Goal: Information Seeking & Learning: Learn about a topic

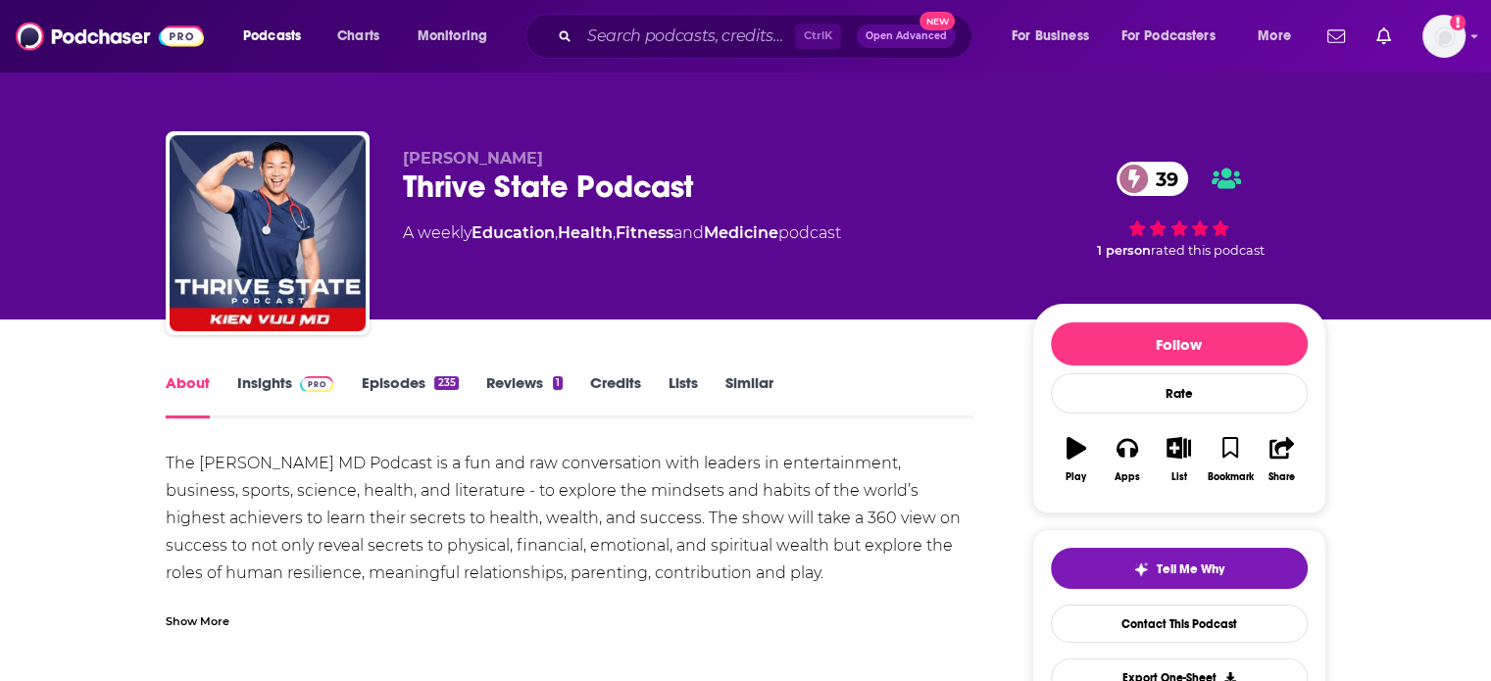
click at [272, 382] on link "Insights" at bounding box center [285, 395] width 97 height 45
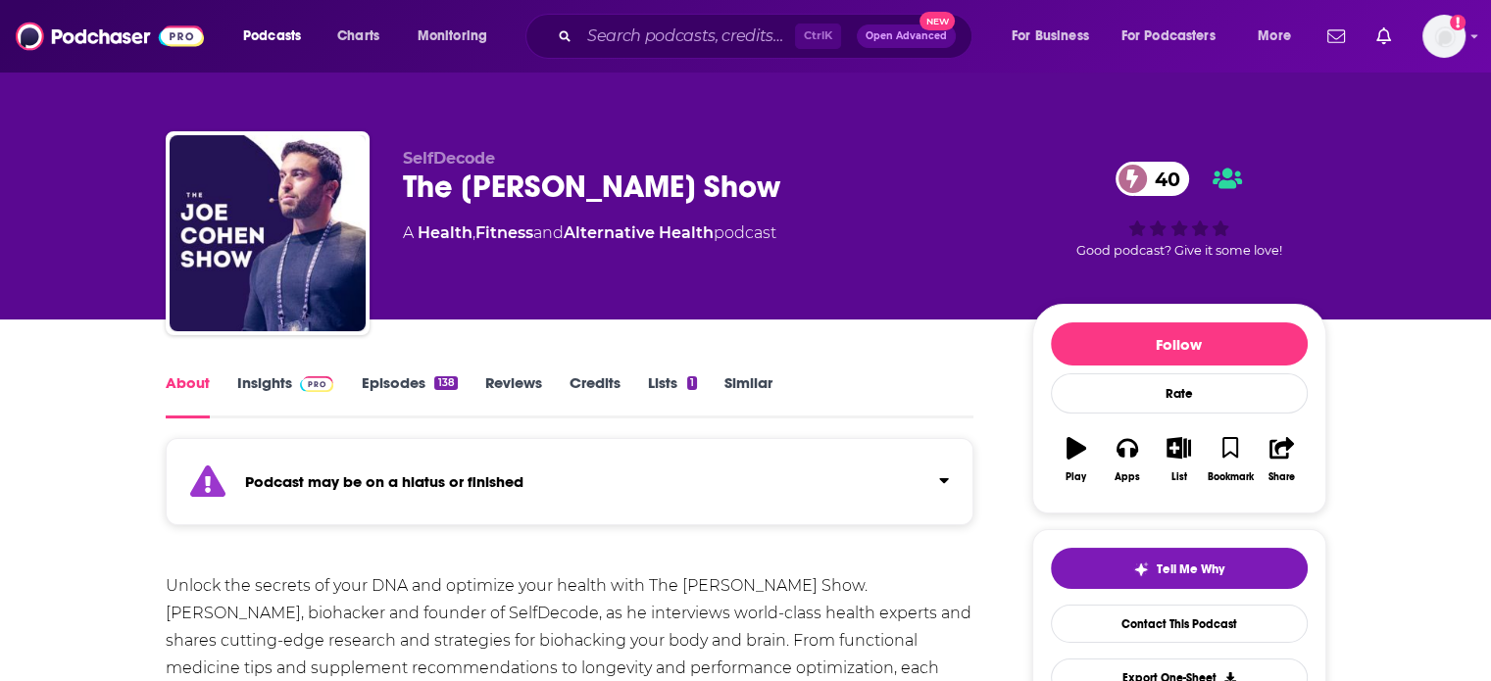
click at [255, 384] on link "Insights" at bounding box center [285, 395] width 97 height 45
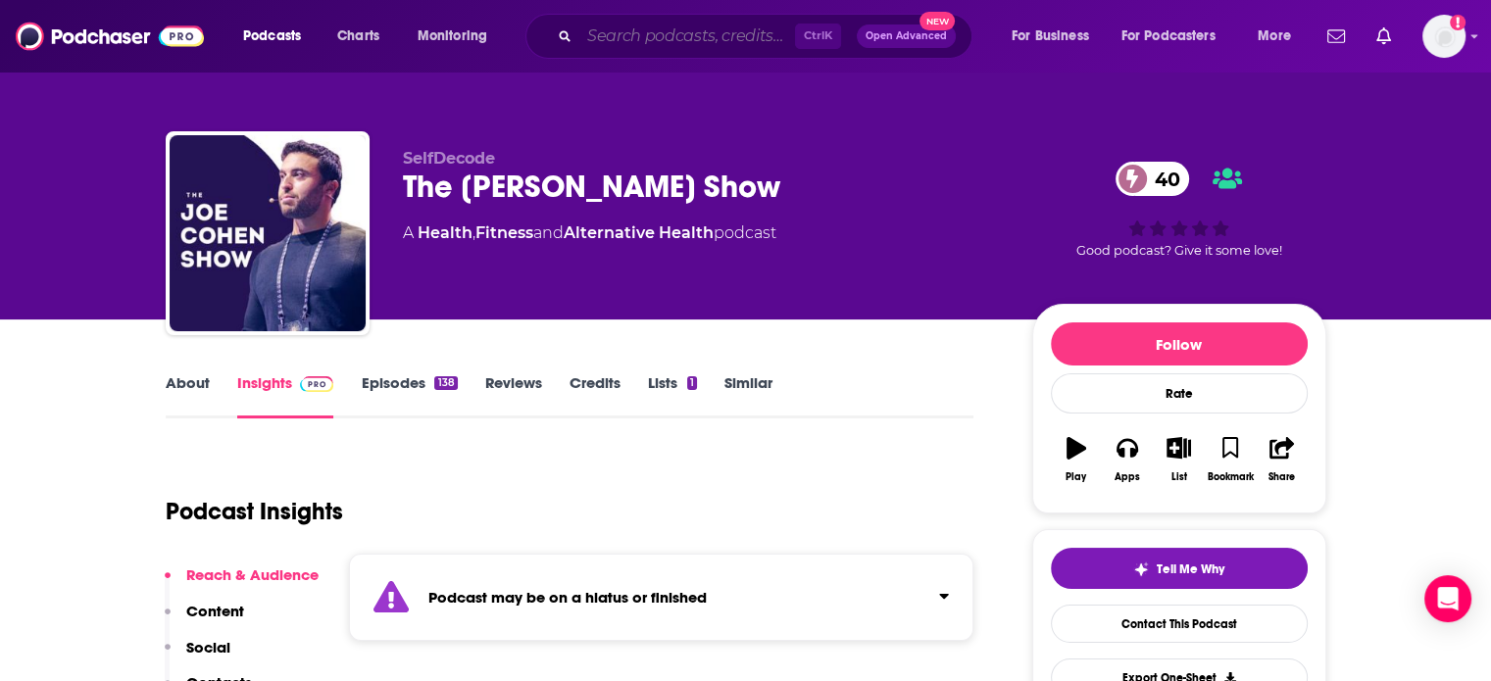
click at [638, 27] on input "Search podcasts, credits, & more..." at bounding box center [687, 36] width 216 height 31
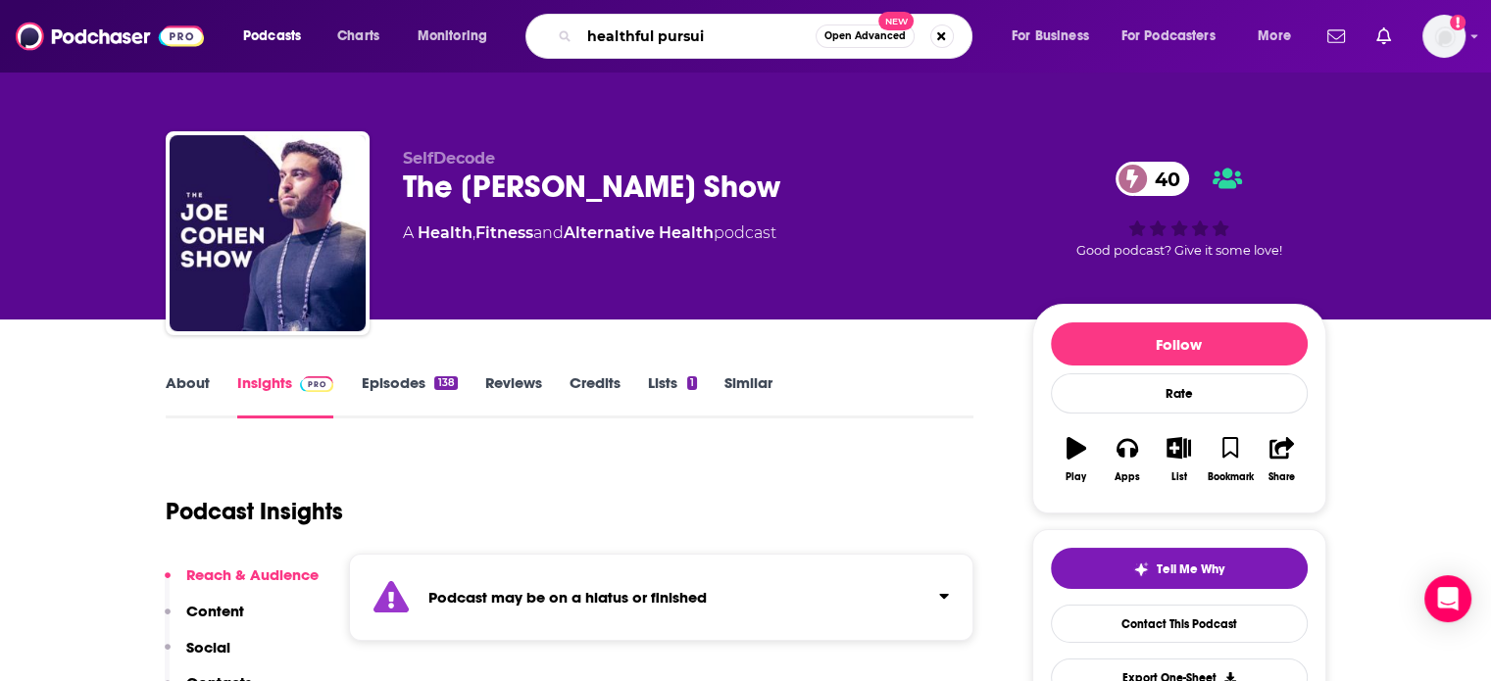
type input "healthful pursuit"
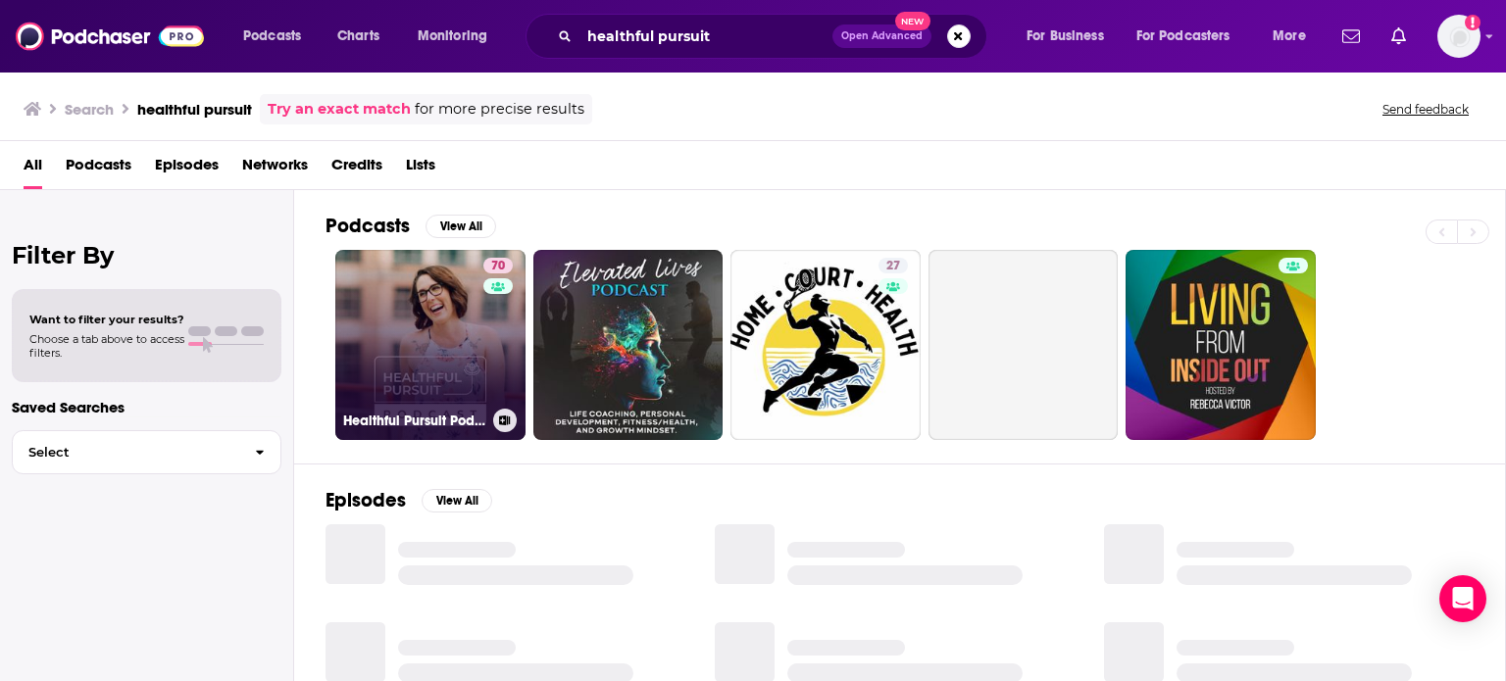
click at [455, 313] on link "70 Healthful Pursuit Podcast" at bounding box center [430, 345] width 190 height 190
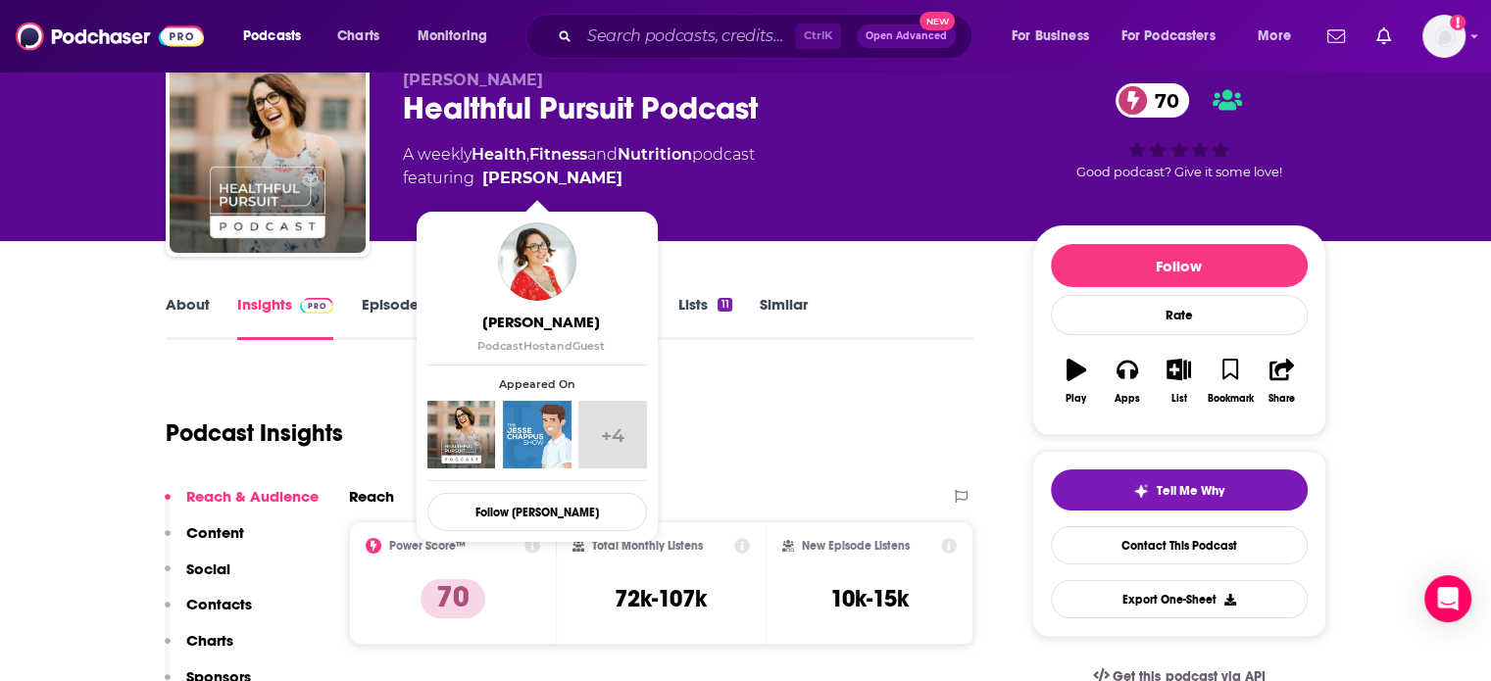
scroll to position [196, 0]
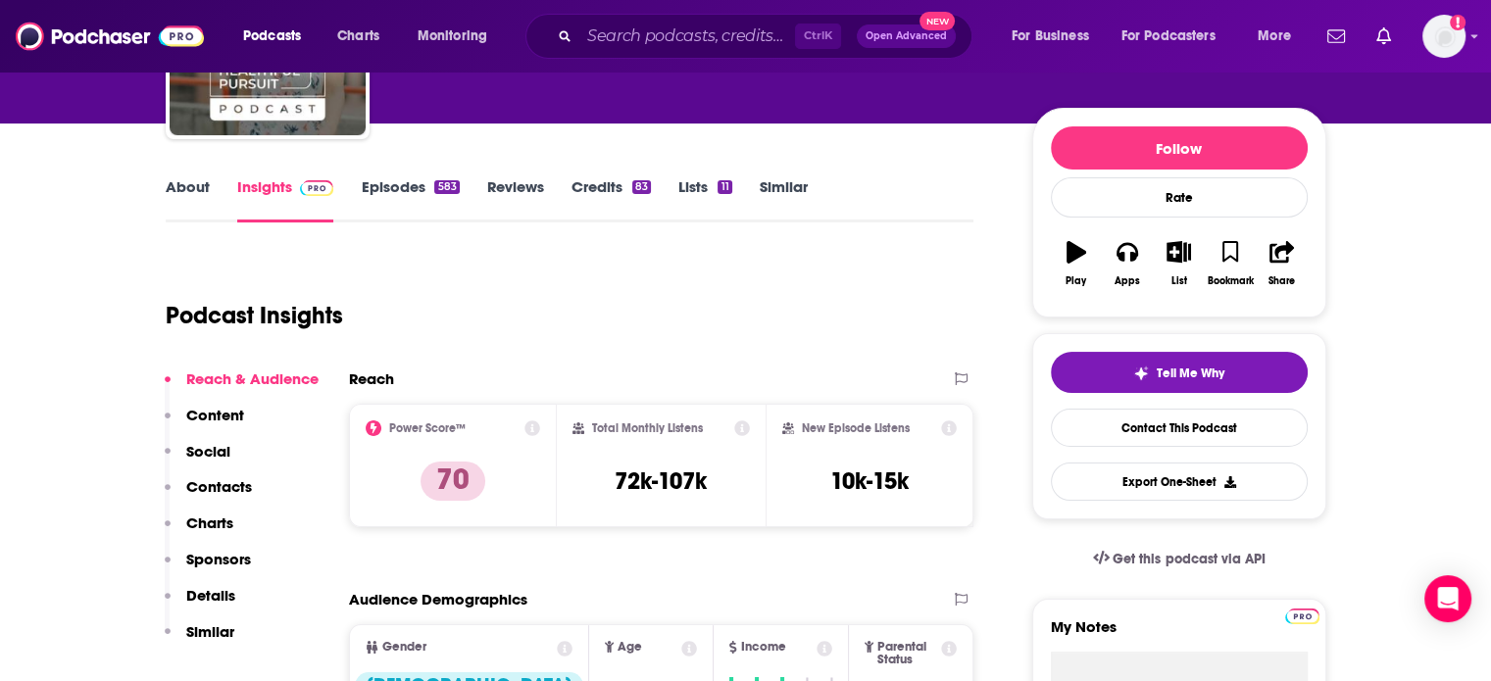
click at [427, 352] on div "Podcast Insights" at bounding box center [570, 312] width 809 height 116
